Goal: Information Seeking & Learning: Learn about a topic

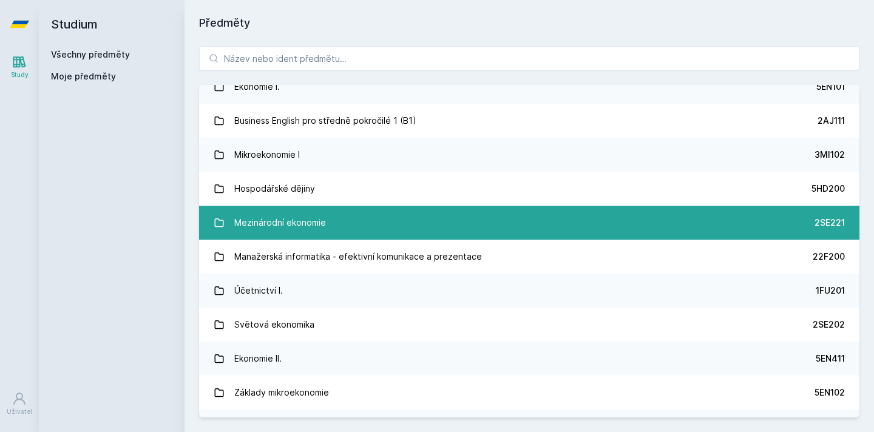
scroll to position [264, 0]
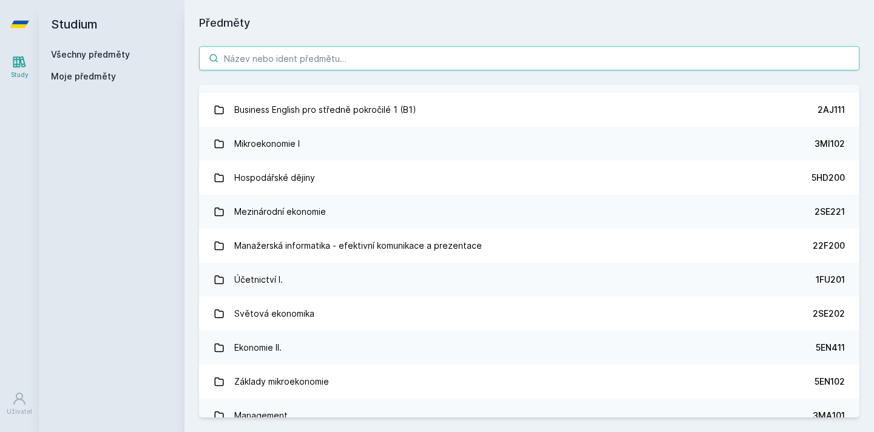
click at [288, 61] on input "search" at bounding box center [529, 58] width 660 height 24
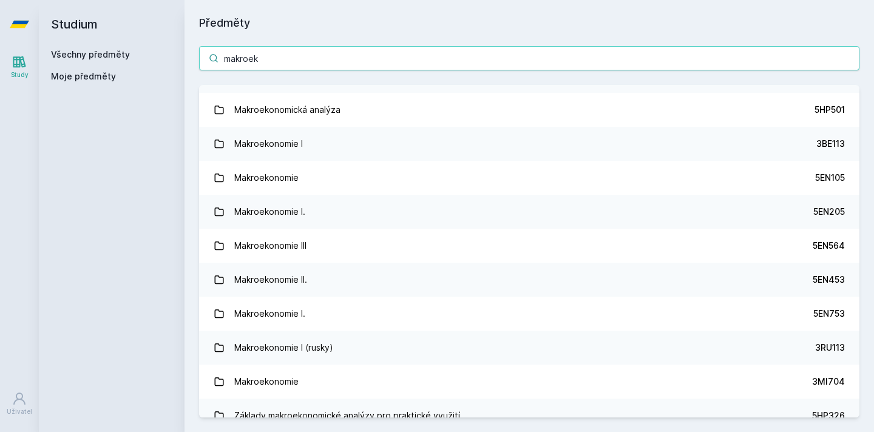
type input "makroek"
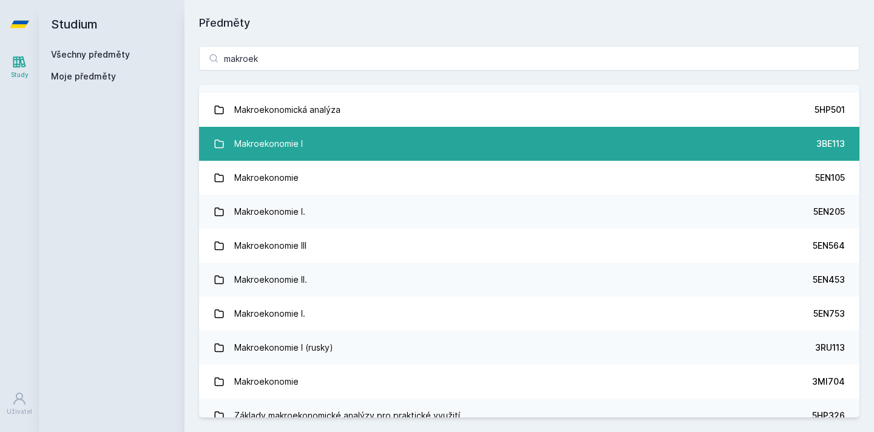
drag, startPoint x: 288, startPoint y: 61, endPoint x: 270, endPoint y: 141, distance: 82.9
click at [270, 141] on div "Makroekonomie I" at bounding box center [268, 144] width 69 height 24
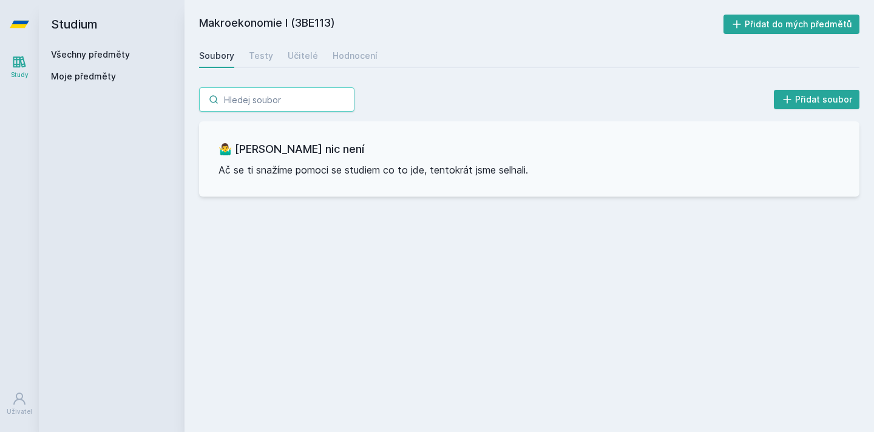
click at [263, 102] on input "search" at bounding box center [276, 99] width 155 height 24
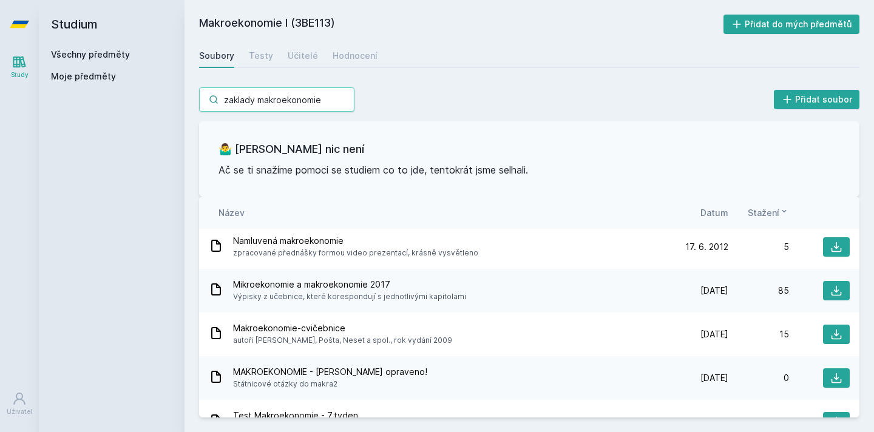
scroll to position [528, 0]
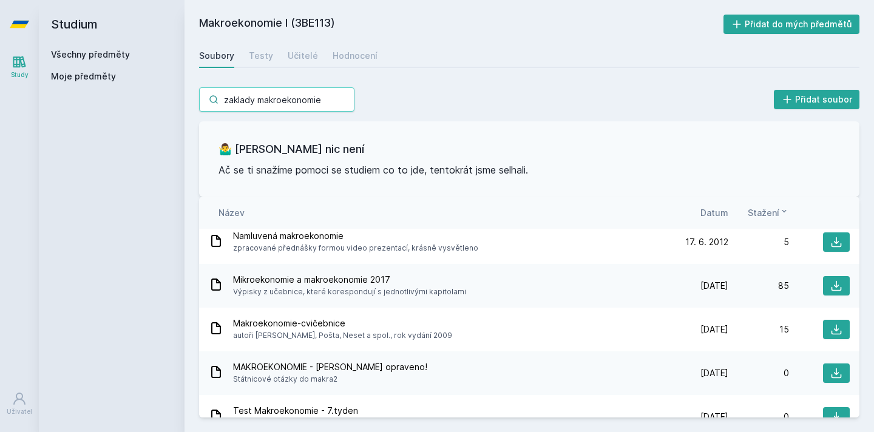
type input "zaklady makroekonomie"
click at [708, 212] on span "Datum" at bounding box center [714, 212] width 28 height 13
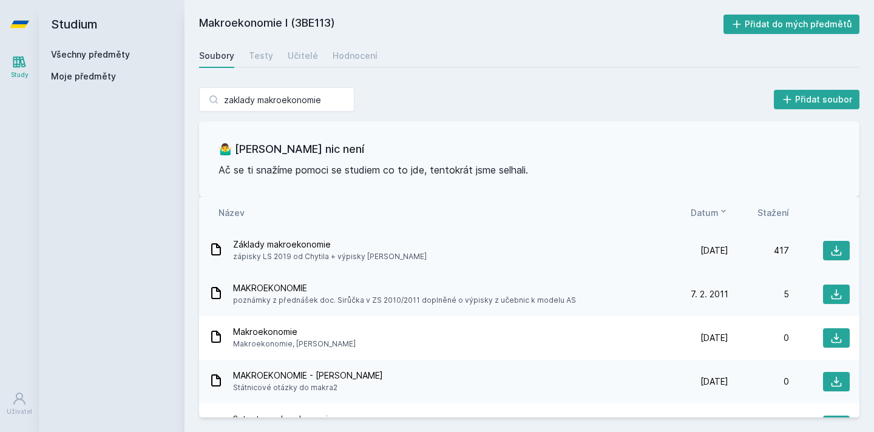
scroll to position [0, 0]
click at [703, 208] on span "Datum" at bounding box center [705, 212] width 28 height 13
click at [717, 208] on span "Datum" at bounding box center [705, 212] width 28 height 13
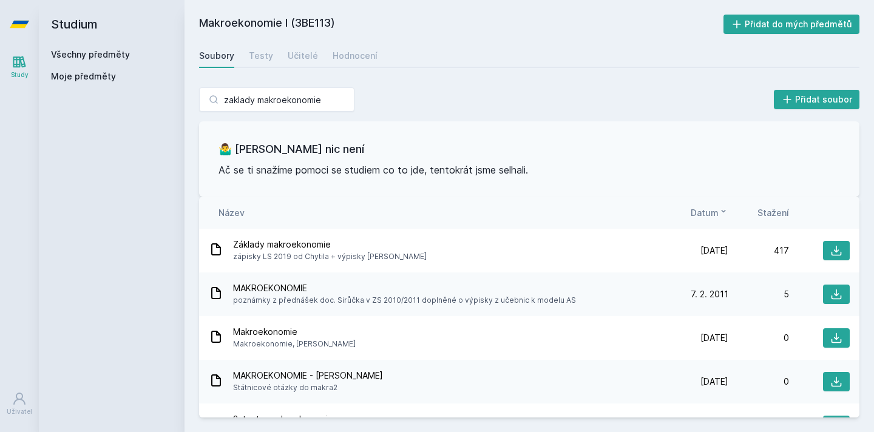
click at [722, 211] on icon at bounding box center [724, 211] width 4 height 2
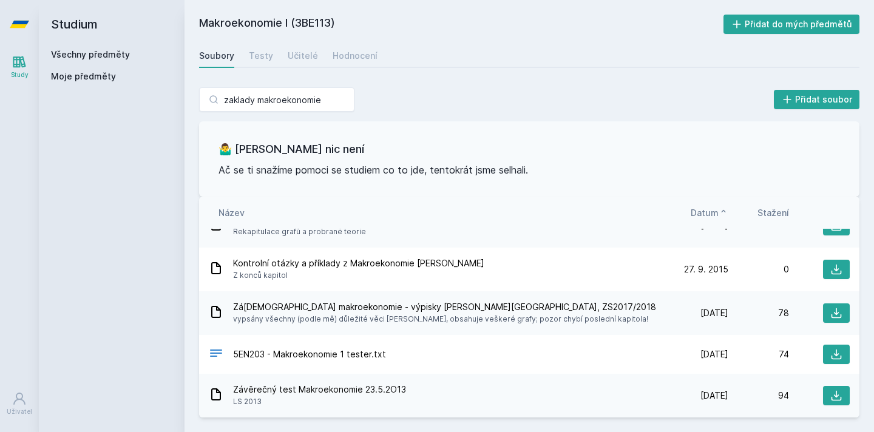
scroll to position [1108, 0]
